Goal: Information Seeking & Learning: Learn about a topic

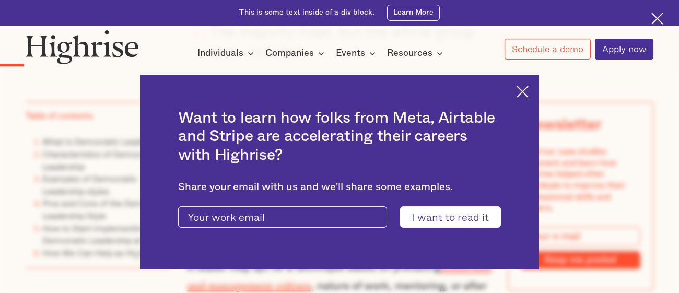
scroll to position [823, 0]
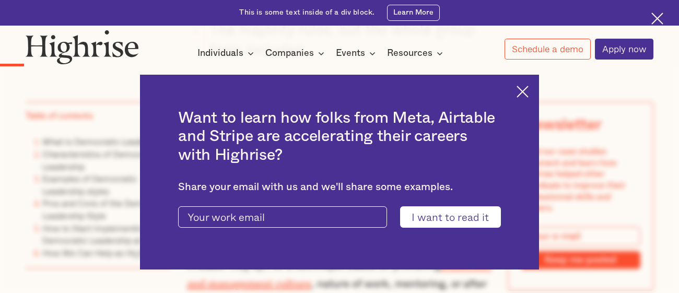
click at [523, 89] on img at bounding box center [523, 92] width 12 height 12
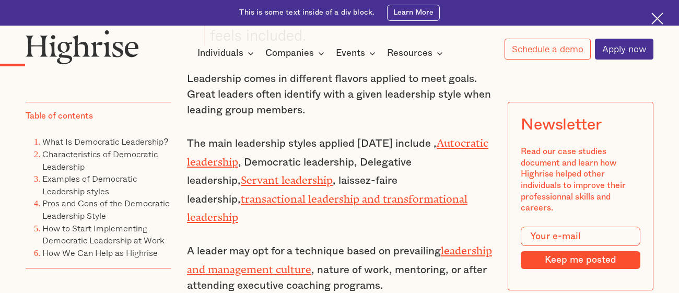
scroll to position [838, 0]
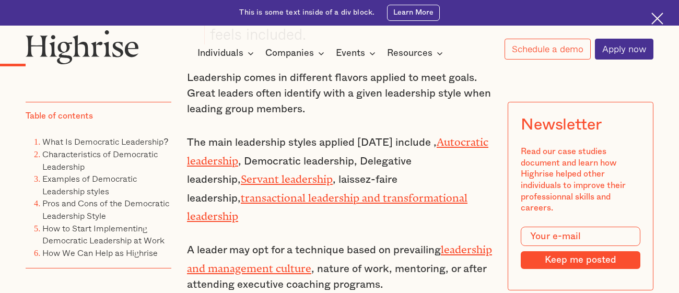
click at [654, 17] on img at bounding box center [658, 19] width 12 height 12
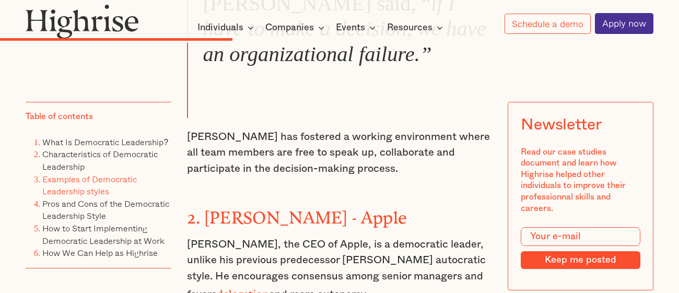
scroll to position [2910, 0]
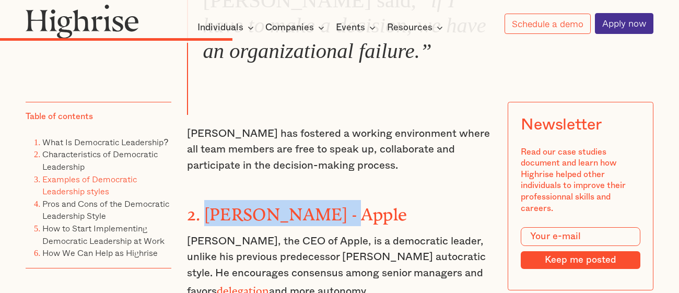
drag, startPoint x: 203, startPoint y: 159, endPoint x: 343, endPoint y: 153, distance: 139.7
click at [343, 200] on h3 "2. [PERSON_NAME] - Apple" at bounding box center [339, 213] width 305 height 26
copy strong "[PERSON_NAME] - Apple"
drag, startPoint x: 429, startPoint y: 195, endPoint x: 426, endPoint y: 229, distance: 34.1
click at [426, 234] on p "[PERSON_NAME], the CEO of Apple, is a democratic leader, unlike his previous pr…" at bounding box center [339, 267] width 305 height 66
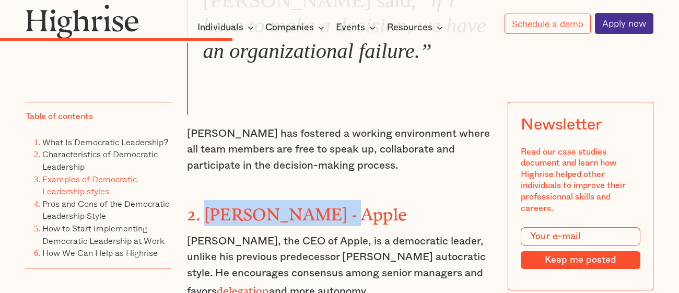
copy p "He encourages consensus among senior managers and favors delegation and more au…"
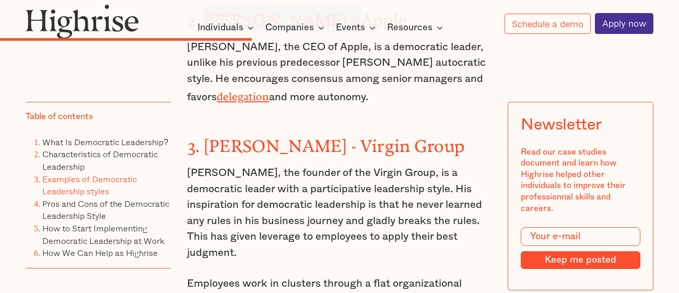
scroll to position [3105, 0]
drag, startPoint x: 450, startPoint y: 129, endPoint x: 474, endPoint y: 188, distance: 63.8
click at [474, 188] on p "[PERSON_NAME], the founder of the Virgin Group, is a democratic leader with a p…" at bounding box center [339, 213] width 305 height 96
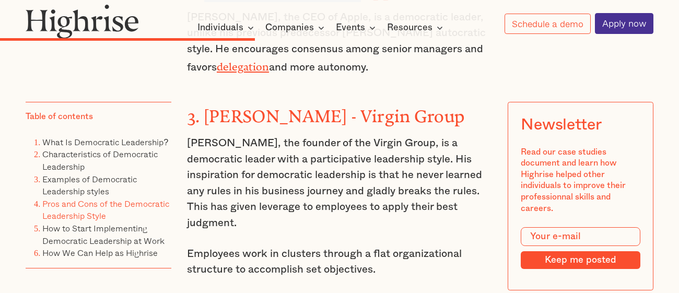
scroll to position [3132, 0]
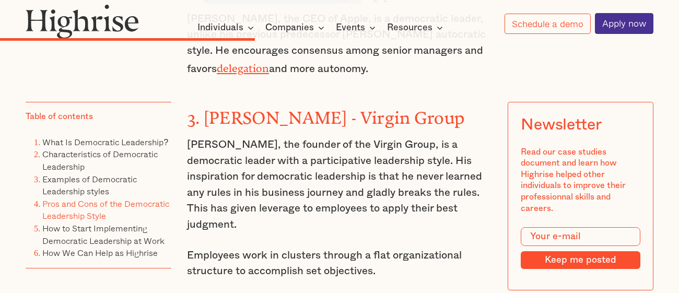
copy p ". His inspiration for democratic leadership is that he never learned any rules …"
drag, startPoint x: 206, startPoint y: 57, endPoint x: 460, endPoint y: 62, distance: 254.0
click at [460, 103] on h3 "3. [PERSON_NAME] - Virgin Group ‍" at bounding box center [339, 116] width 305 height 26
copy strong "[PERSON_NAME] - Virgin Group"
click at [278, 248] on p "Employees work in clusters through a flat organizational structure to accomplis…" at bounding box center [339, 264] width 305 height 32
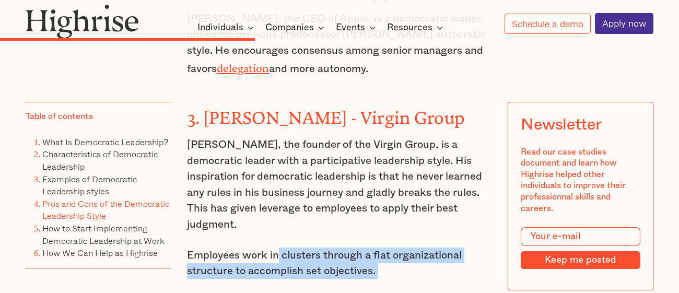
drag, startPoint x: 278, startPoint y: 194, endPoint x: 380, endPoint y: 205, distance: 102.5
click at [380, 248] on p "Employees work in clusters through a flat organizational structure to accomplis…" at bounding box center [339, 264] width 305 height 32
copy div "clusters through a flat organizational structure to accomplish set objectives."
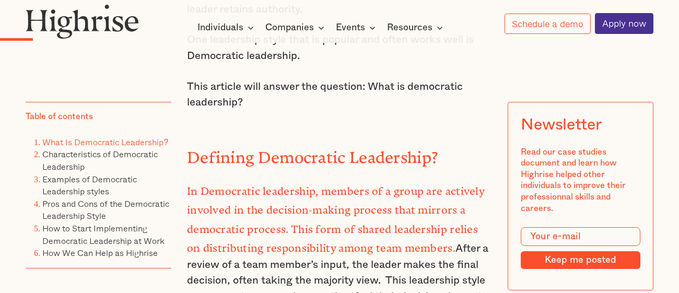
scroll to position [306, 0]
